Goal: Information Seeking & Learning: Learn about a topic

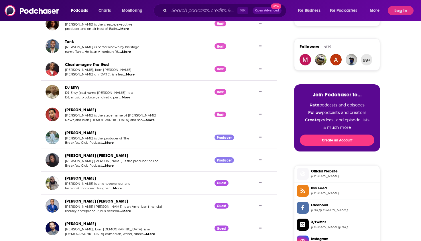
scroll to position [255, 0]
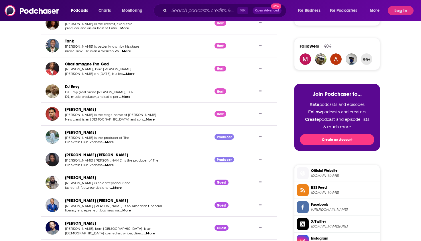
click at [112, 140] on span "...More" at bounding box center [107, 142] width 11 height 5
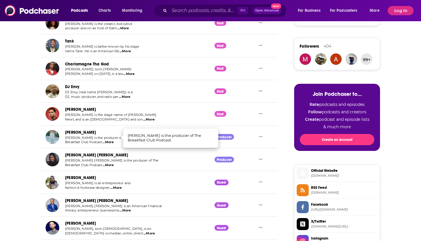
click at [81, 130] on link "[PERSON_NAME]" at bounding box center [80, 132] width 31 height 5
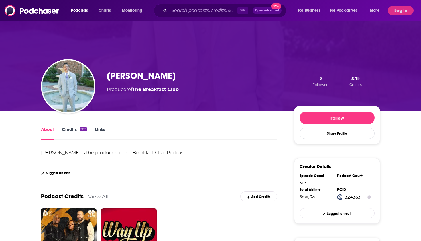
click at [72, 129] on link "Credits 5115" at bounding box center [74, 132] width 25 height 13
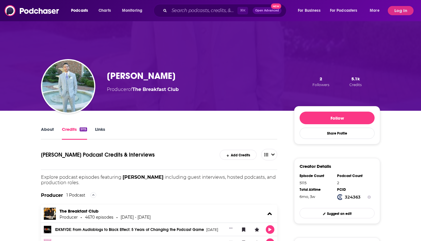
click at [104, 131] on link "Links" at bounding box center [100, 132] width 10 height 13
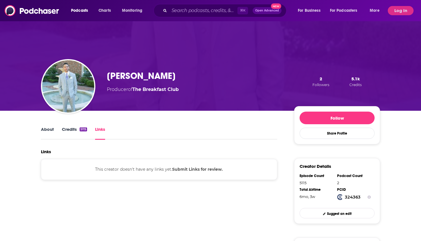
click at [65, 133] on link "Credits 5115" at bounding box center [74, 132] width 25 height 13
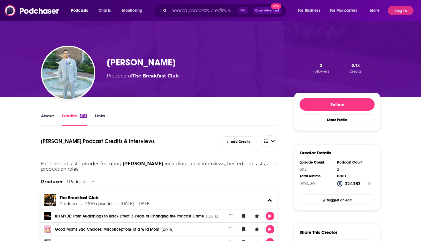
scroll to position [10, 0]
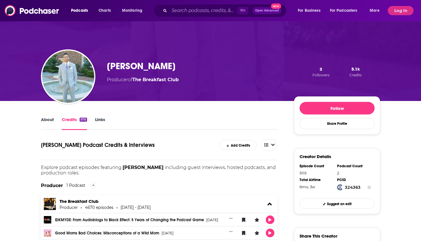
click at [48, 119] on link "About" at bounding box center [47, 123] width 13 height 13
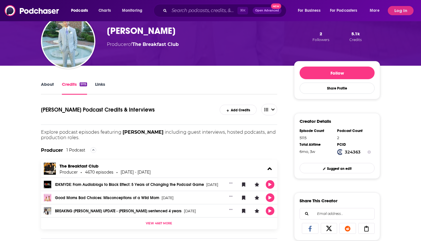
scroll to position [46, 0]
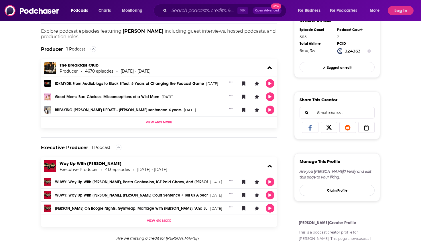
scroll to position [177, 0]
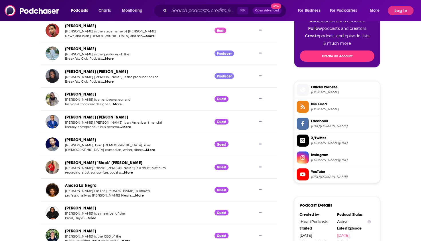
scroll to position [337, 0]
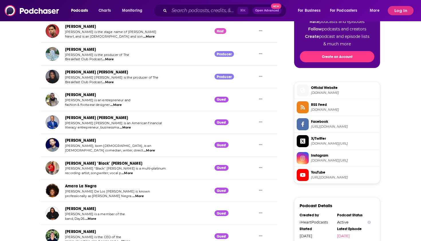
click at [111, 80] on span "...More" at bounding box center [107, 82] width 11 height 5
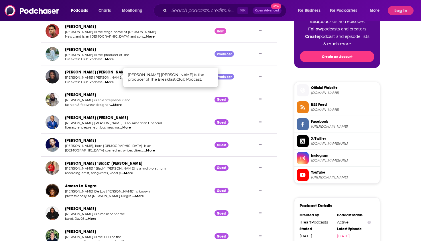
click at [89, 75] on span "[PERSON_NAME] [PERSON_NAME] is the producer of The" at bounding box center [112, 77] width 94 height 4
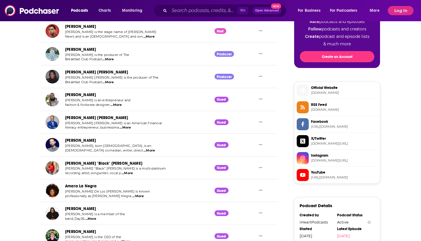
click at [85, 70] on link "[PERSON_NAME] [PERSON_NAME]" at bounding box center [96, 72] width 63 height 5
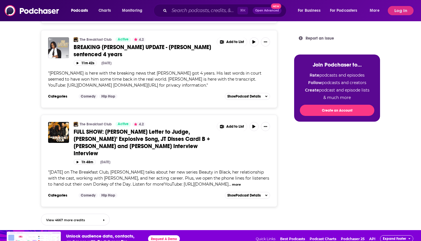
scroll to position [465, 0]
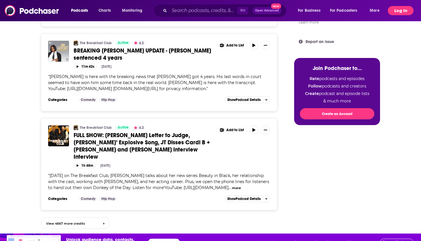
click at [401, 9] on button "Log In" at bounding box center [401, 10] width 26 height 9
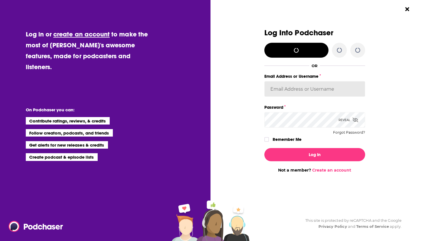
scroll to position [0, 0]
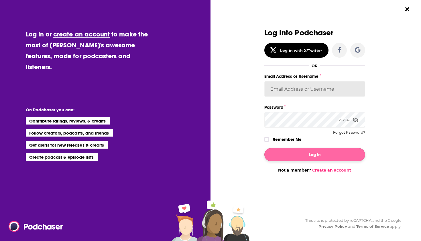
type input "[PERSON_NAME][EMAIL_ADDRESS][DOMAIN_NAME]"
click at [288, 152] on button "Log In" at bounding box center [315, 154] width 101 height 13
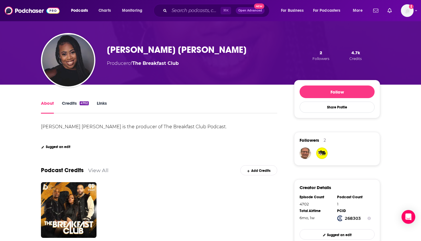
scroll to position [27, 0]
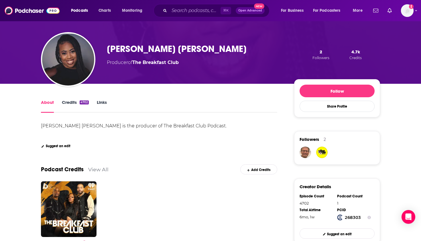
click at [68, 104] on link "Credits 4702" at bounding box center [75, 105] width 27 height 13
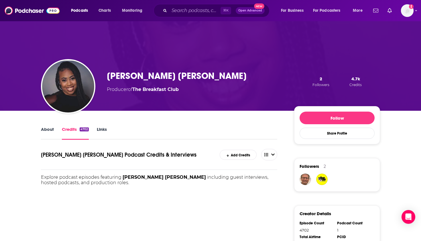
click at [104, 129] on link "Links" at bounding box center [102, 132] width 10 height 13
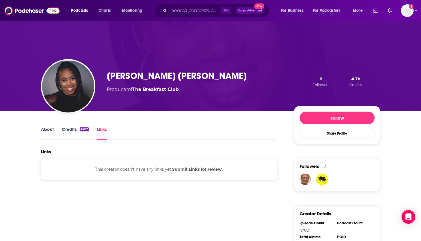
click at [44, 128] on link "About" at bounding box center [47, 132] width 13 height 13
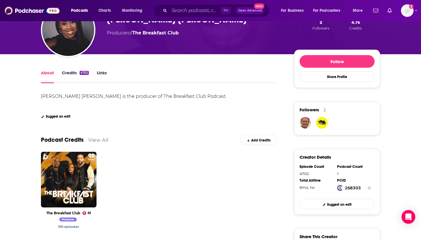
scroll to position [56, 0]
click at [245, 8] on button "Open Advanced New" at bounding box center [250, 10] width 29 height 7
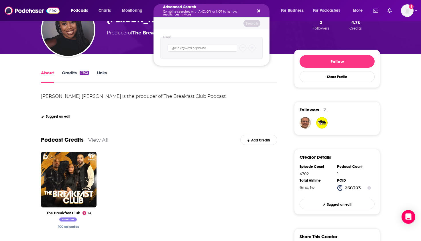
click at [260, 9] on icon "Search podcasts, credits, & more..." at bounding box center [258, 11] width 3 height 5
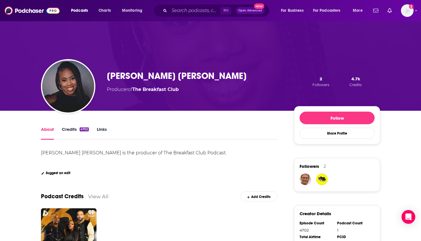
scroll to position [0, 0]
click at [71, 130] on link "Credits 4702" at bounding box center [75, 132] width 27 height 13
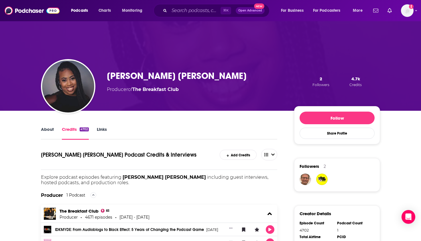
click at [104, 128] on link "Links" at bounding box center [102, 132] width 10 height 13
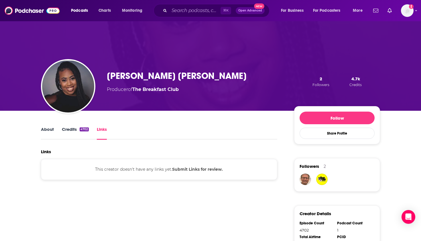
click at [73, 130] on link "Credits 4702" at bounding box center [75, 132] width 27 height 13
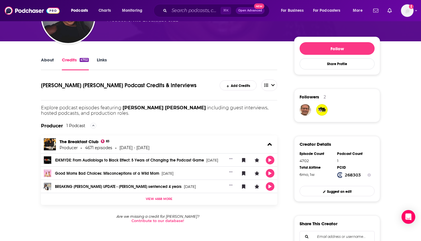
scroll to position [68, 0]
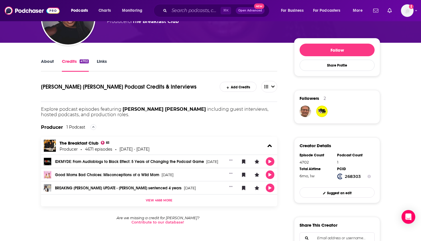
click at [48, 60] on link "About" at bounding box center [47, 64] width 13 height 13
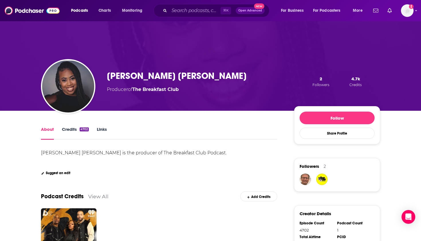
click at [197, 159] on div "[PERSON_NAME] [PERSON_NAME] is the producer of The Breakfast Club Podcast. Show…" at bounding box center [159, 157] width 237 height 16
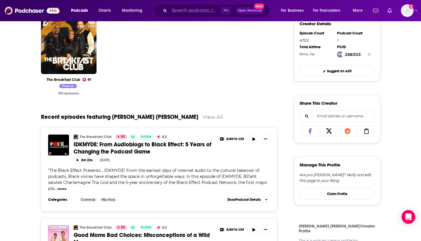
scroll to position [192, 0]
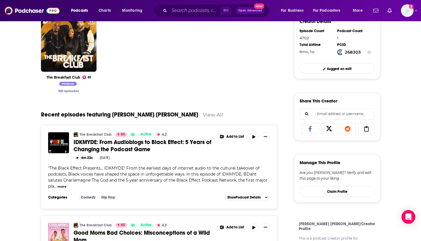
click at [370, 128] on icon at bounding box center [367, 129] width 16 height 6
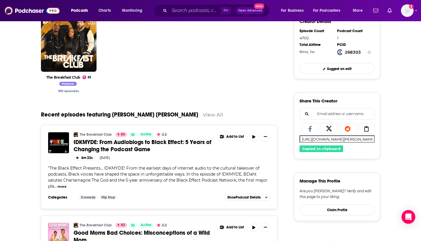
click at [356, 178] on div "Manage This Profile" at bounding box center [337, 183] width 75 height 10
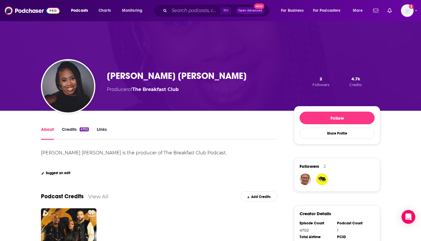
scroll to position [0, 0]
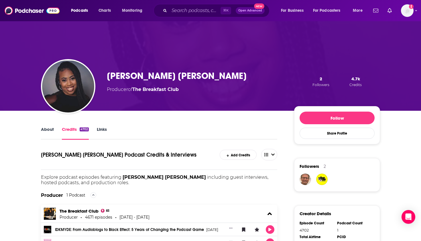
click at [180, 6] on div "⌘ K Open Advanced New" at bounding box center [212, 10] width 116 height 13
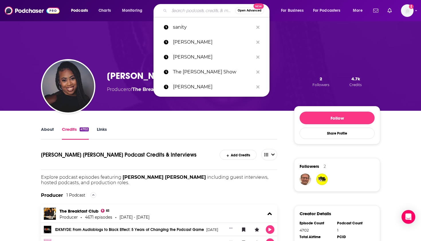
click at [179, 11] on input "Search podcasts, credits, & more..." at bounding box center [202, 10] width 66 height 9
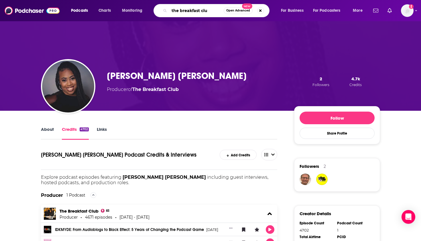
type input "the breakfast club"
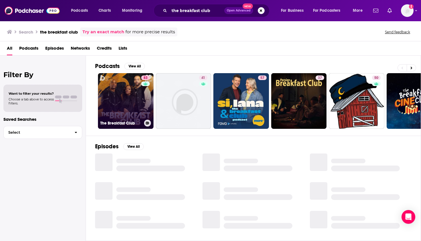
click at [123, 114] on link "83 The Breakfast Club" at bounding box center [126, 101] width 56 height 56
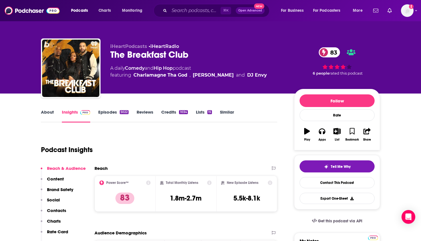
click at [200, 111] on link "Lists 15" at bounding box center [204, 115] width 16 height 13
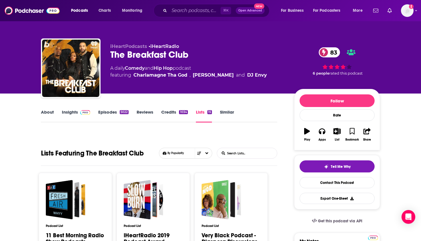
click at [46, 110] on link "About" at bounding box center [47, 115] width 13 height 13
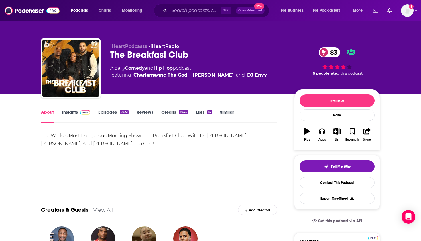
click at [84, 115] on link "Insights" at bounding box center [76, 115] width 28 height 13
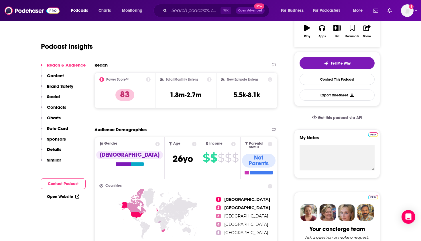
scroll to position [104, 0]
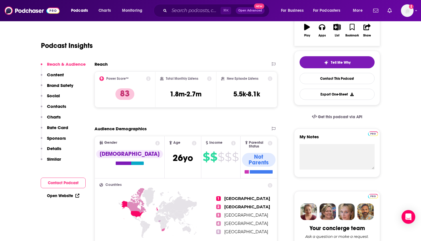
click at [55, 106] on p "Contacts" at bounding box center [56, 105] width 19 height 5
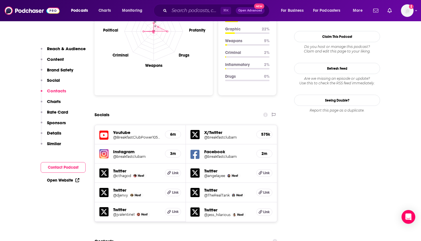
scroll to position [560, 0]
